Goal: Task Accomplishment & Management: Use online tool/utility

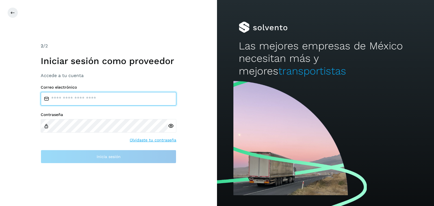
type input "**********"
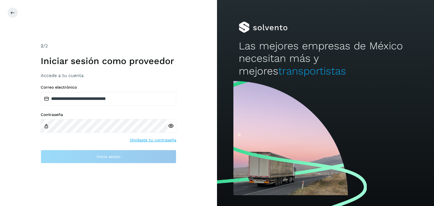
click at [173, 129] on div at bounding box center [172, 126] width 8 height 14
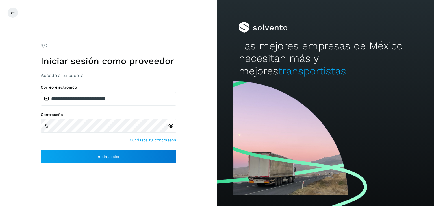
click at [172, 128] on icon at bounding box center [171, 126] width 6 height 6
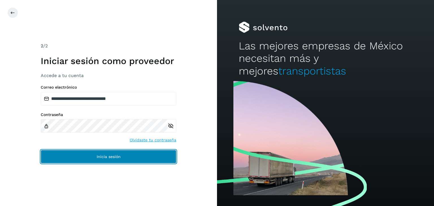
click at [118, 153] on button "Inicia sesión" at bounding box center [109, 157] width 136 height 14
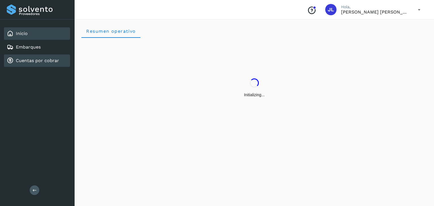
click at [55, 64] on div "Cuentas por cobrar" at bounding box center [37, 61] width 66 height 12
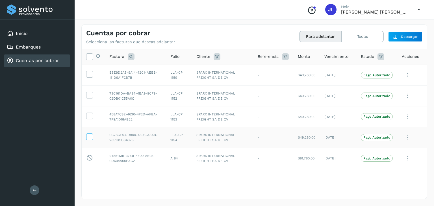
click at [89, 137] on icon at bounding box center [89, 137] width 6 height 6
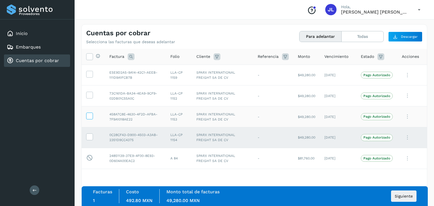
click at [89, 118] on icon at bounding box center [89, 116] width 6 height 6
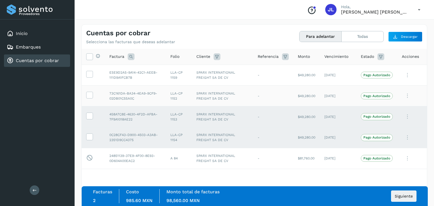
click at [86, 95] on td at bounding box center [93, 96] width 23 height 21
click at [89, 91] on td at bounding box center [93, 96] width 23 height 21
click at [90, 71] on icon at bounding box center [89, 74] width 6 height 6
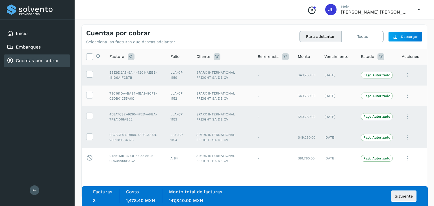
click at [86, 93] on td at bounding box center [93, 96] width 23 height 21
click at [88, 95] on icon at bounding box center [89, 95] width 6 height 6
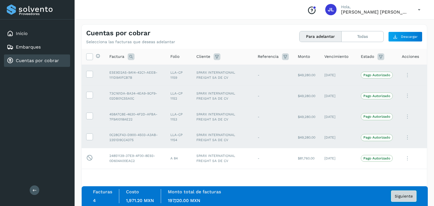
click at [396, 193] on button "Siguiente" at bounding box center [403, 196] width 25 height 11
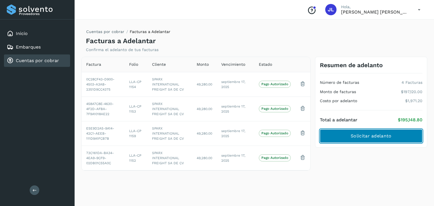
click at [371, 134] on span "Solicitar adelanto" at bounding box center [371, 136] width 41 height 6
